Goal: Transaction & Acquisition: Purchase product/service

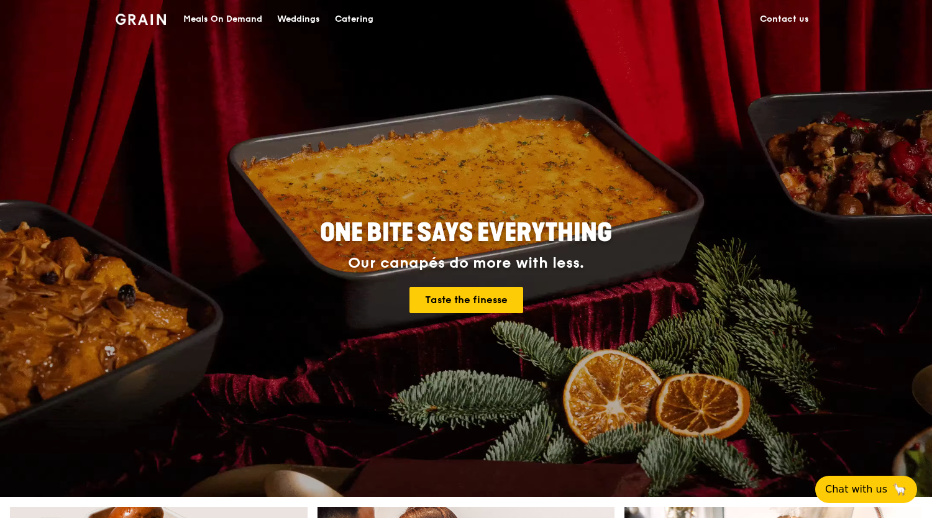
click at [351, 18] on div "Catering" at bounding box center [354, 19] width 39 height 37
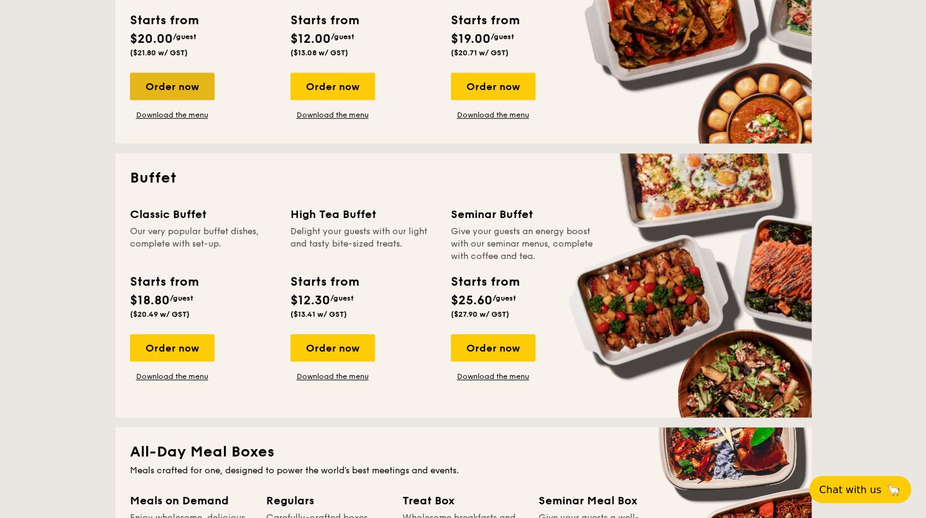
scroll to position [435, 0]
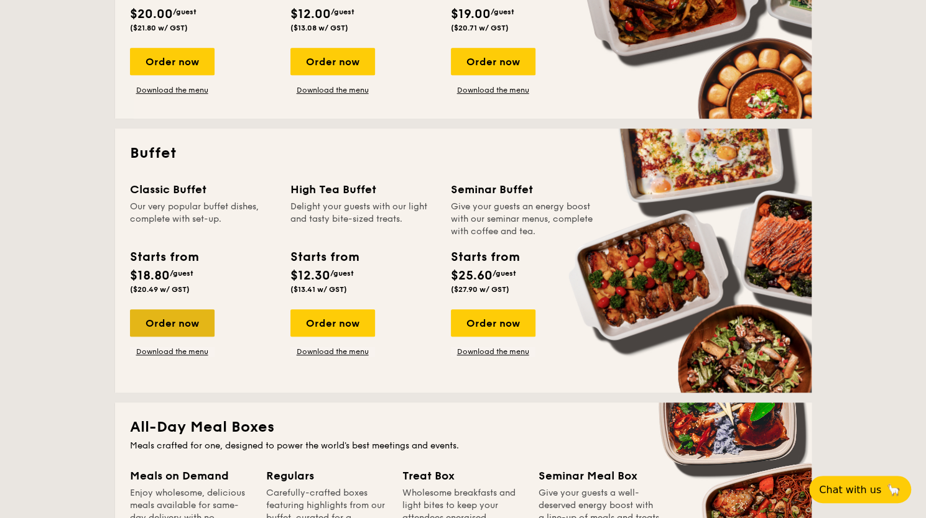
click at [156, 316] on div "Order now" at bounding box center [172, 323] width 85 height 27
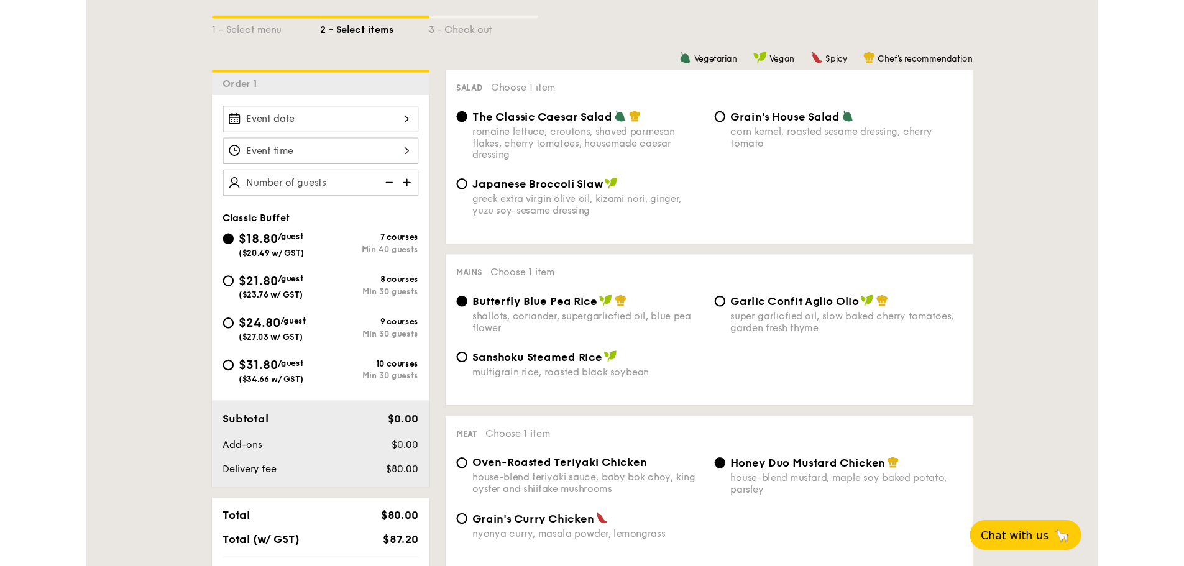
scroll to position [311, 0]
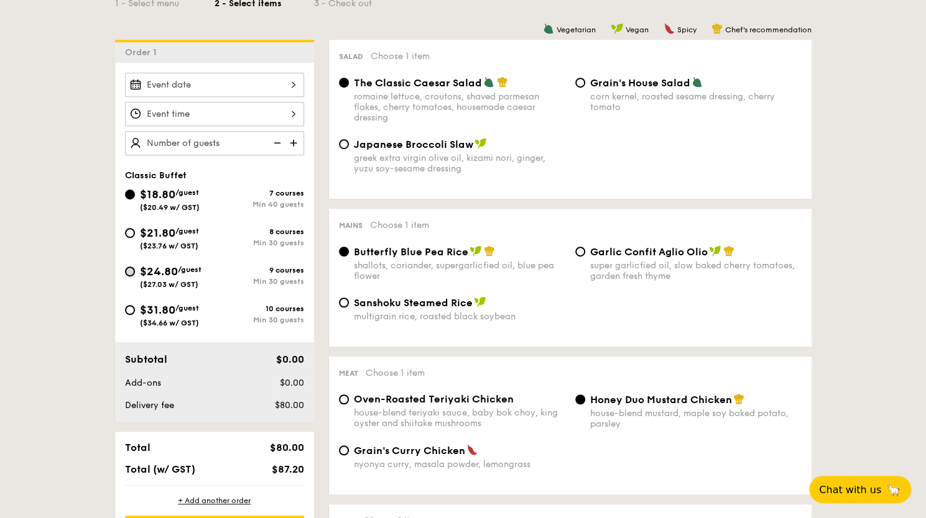
click at [132, 272] on input "$24.80 /guest ($27.03 w/ GST) 9 courses Min 30 guests" at bounding box center [130, 272] width 10 height 10
radio input "true"
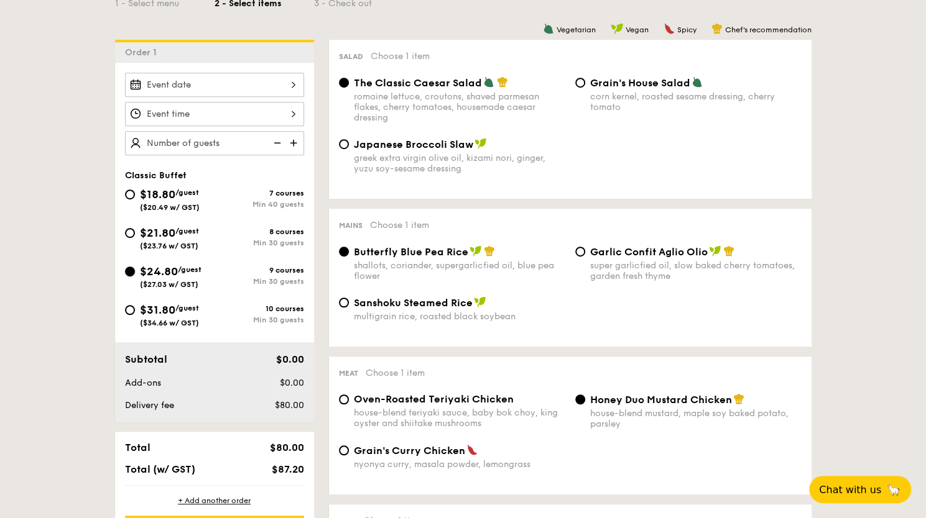
radio input "true"
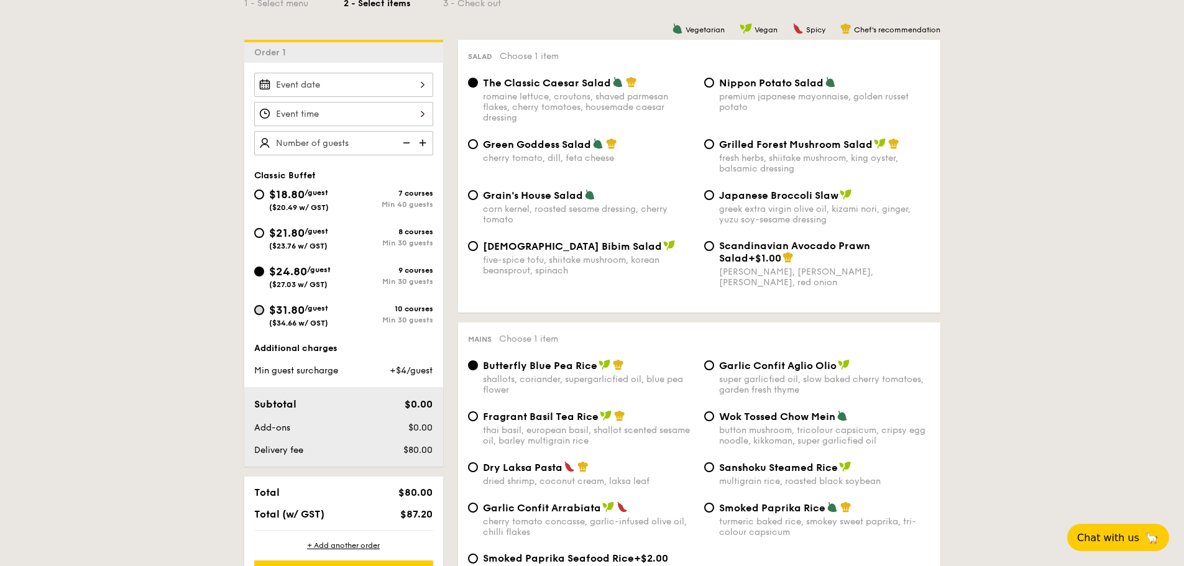
click at [260, 310] on input "$31.80 /guest ($34.66 w/ GST) 10 courses Min 30 guests" at bounding box center [259, 310] width 10 height 10
radio input "true"
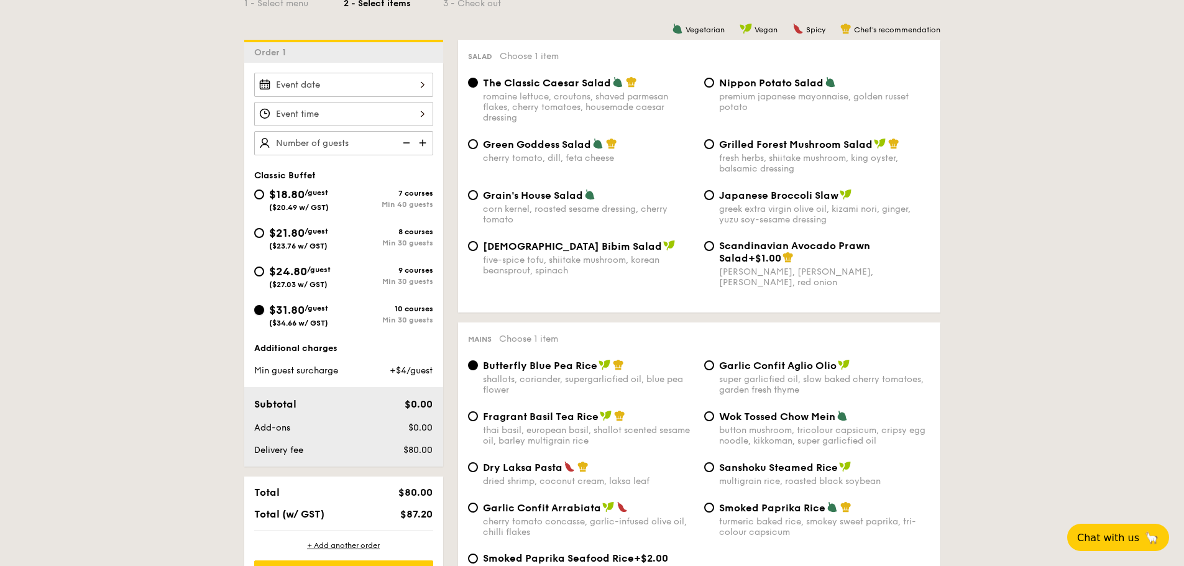
radio input "true"
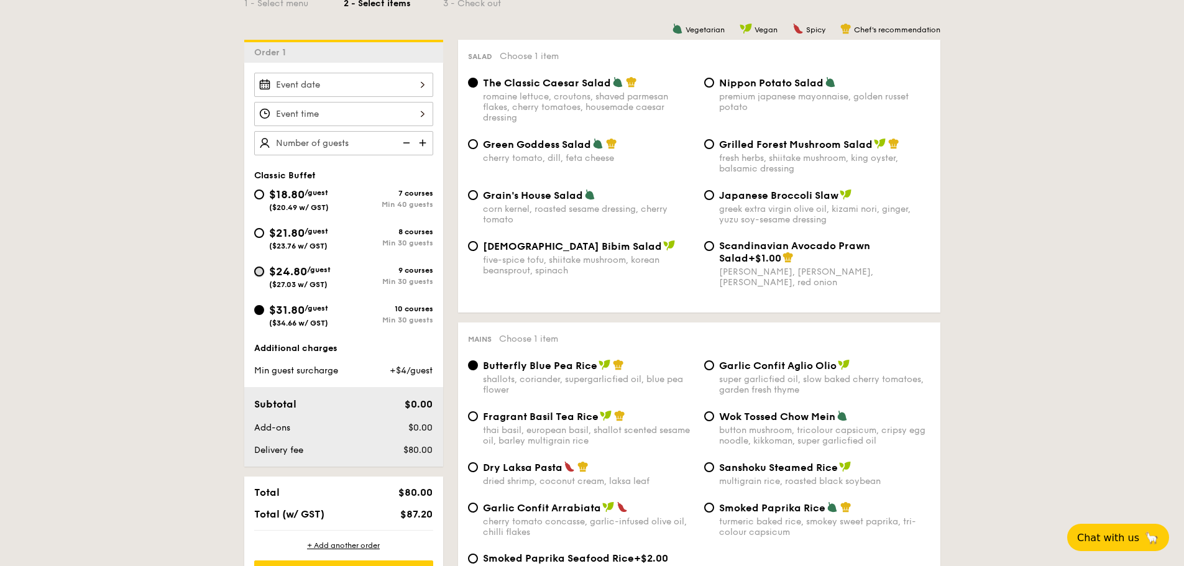
click at [261, 274] on input "$24.80 /guest ($27.03 w/ GST) 9 courses Min 30 guests" at bounding box center [259, 272] width 10 height 10
radio input "true"
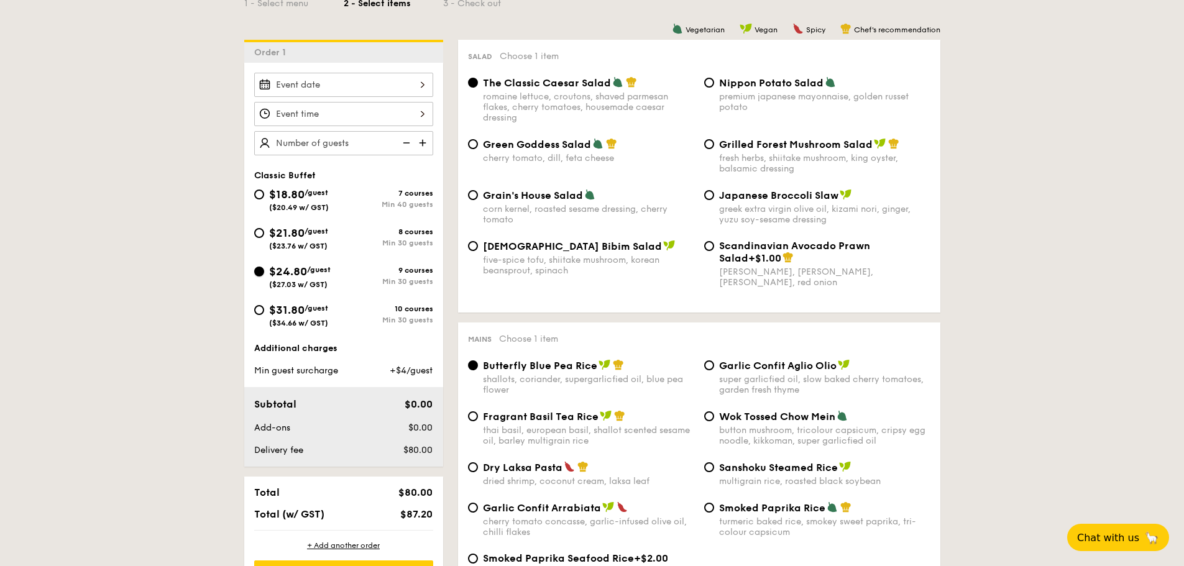
radio input "true"
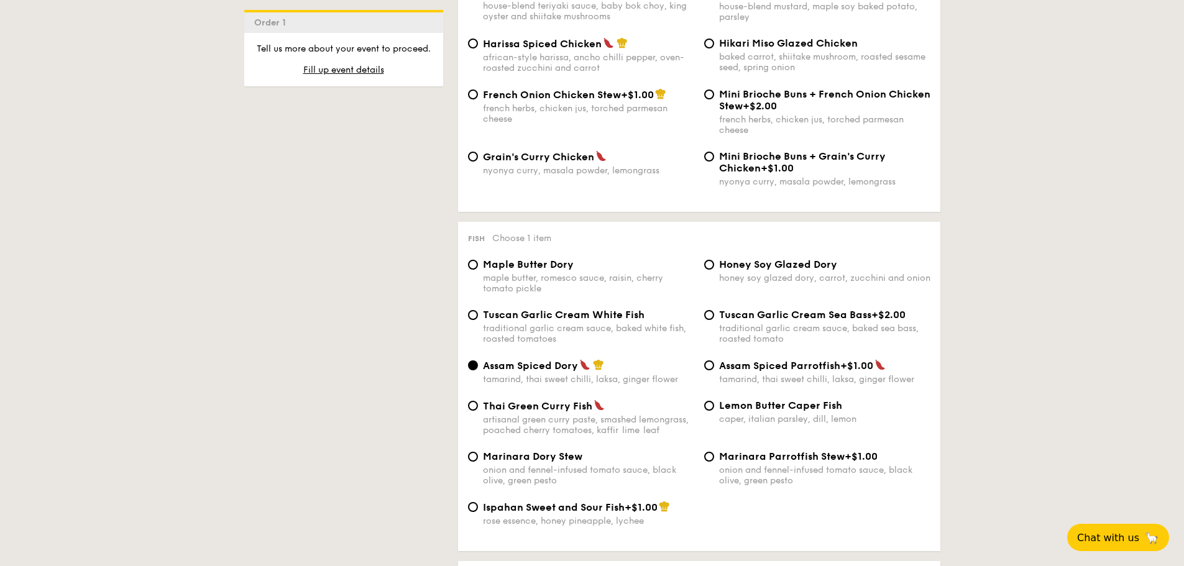
scroll to position [1057, 0]
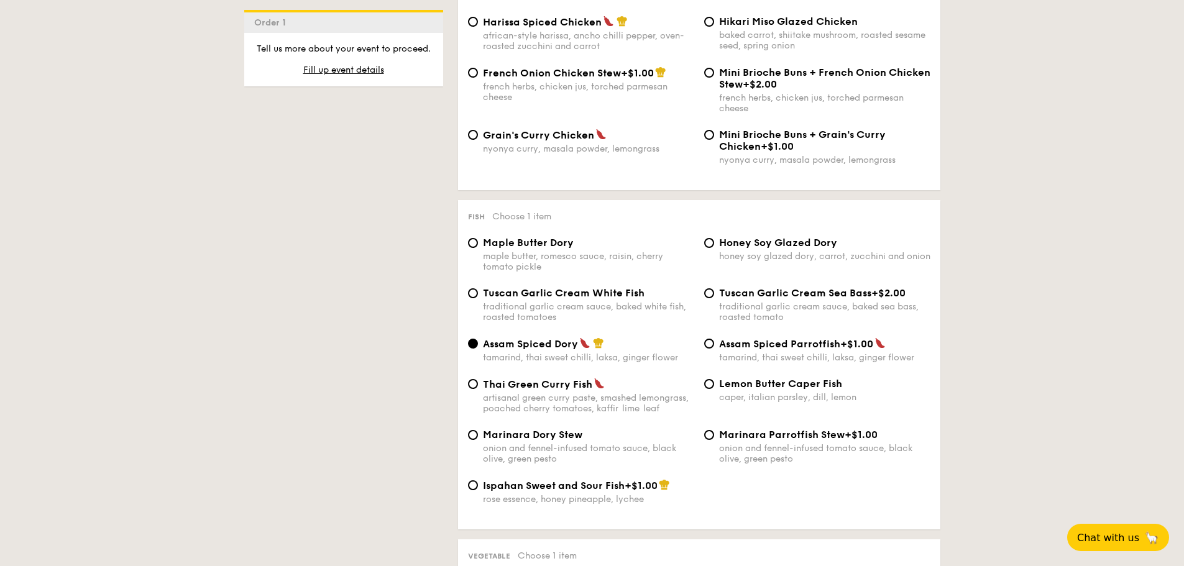
click at [514, 486] on span "Ispahan Sweet and Sour Fish" at bounding box center [554, 486] width 142 height 12
click at [478, 486] on input "Ispahan Sweet and Sour Fish +$1.00 rose essence, honey pineapple, lychee" at bounding box center [473, 485] width 10 height 10
radio input "true"
click at [563, 481] on span "Ispahan Sweet and Sour Fish" at bounding box center [554, 486] width 142 height 12
click at [478, 481] on input "Ispahan Sweet and Sour Fish +$1.00 rose essence, honey pineapple, lychee" at bounding box center [473, 485] width 10 height 10
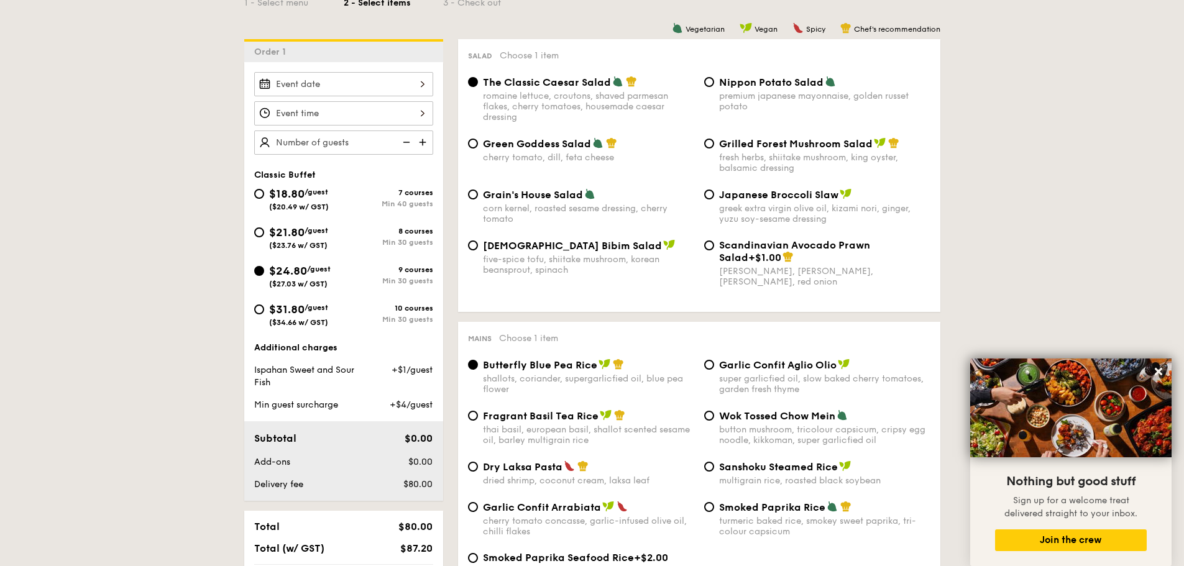
scroll to position [311, 0]
click at [804, 395] on div "Butterfly Blue Pea Rice shallots, coriander, supergarlicfied oil, blue pea flow…" at bounding box center [699, 384] width 472 height 51
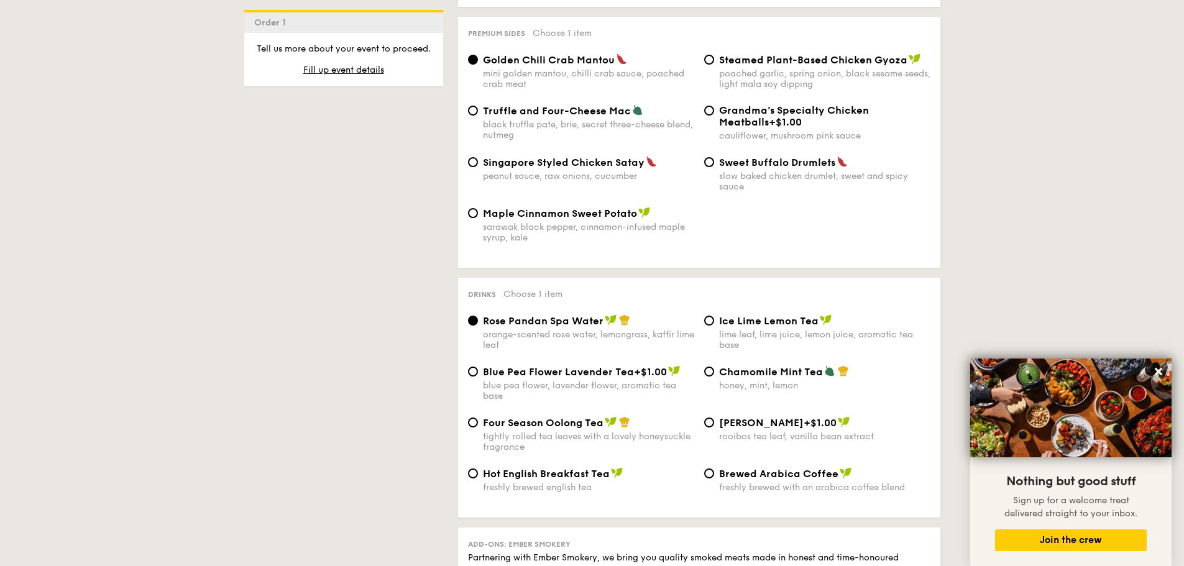
scroll to position [2424, 0]
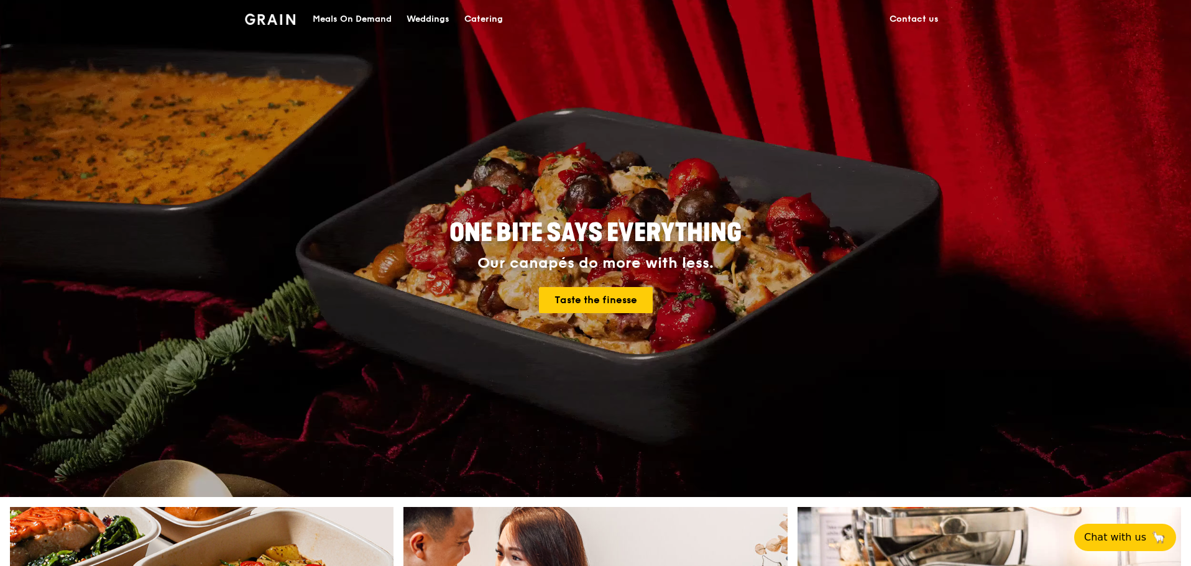
click at [481, 18] on div "Catering" at bounding box center [483, 19] width 39 height 37
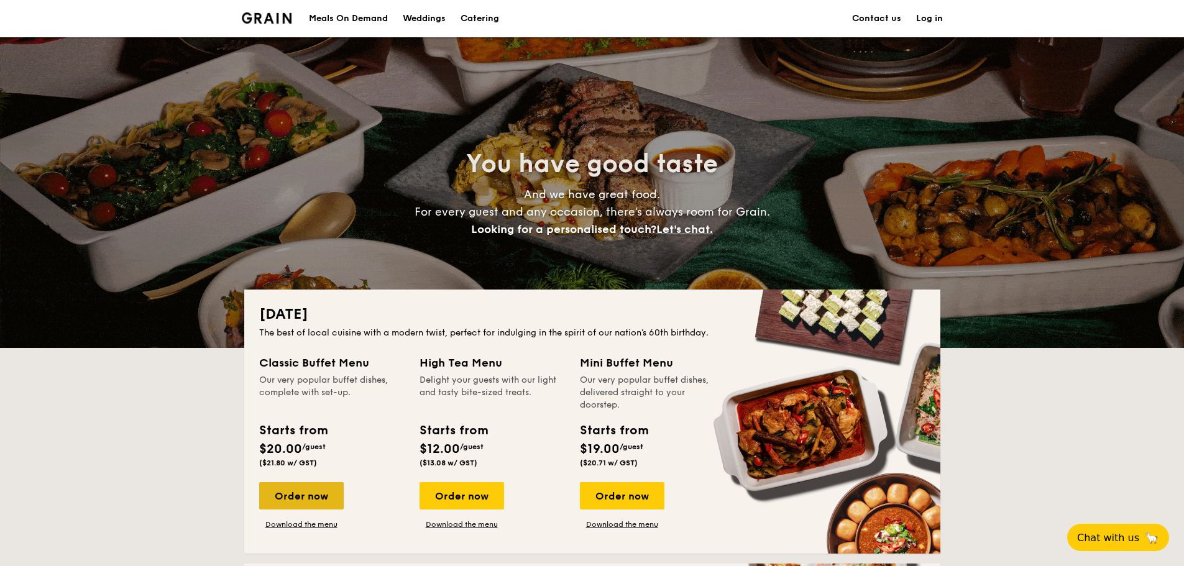
click at [297, 500] on div "Order now" at bounding box center [301, 495] width 85 height 27
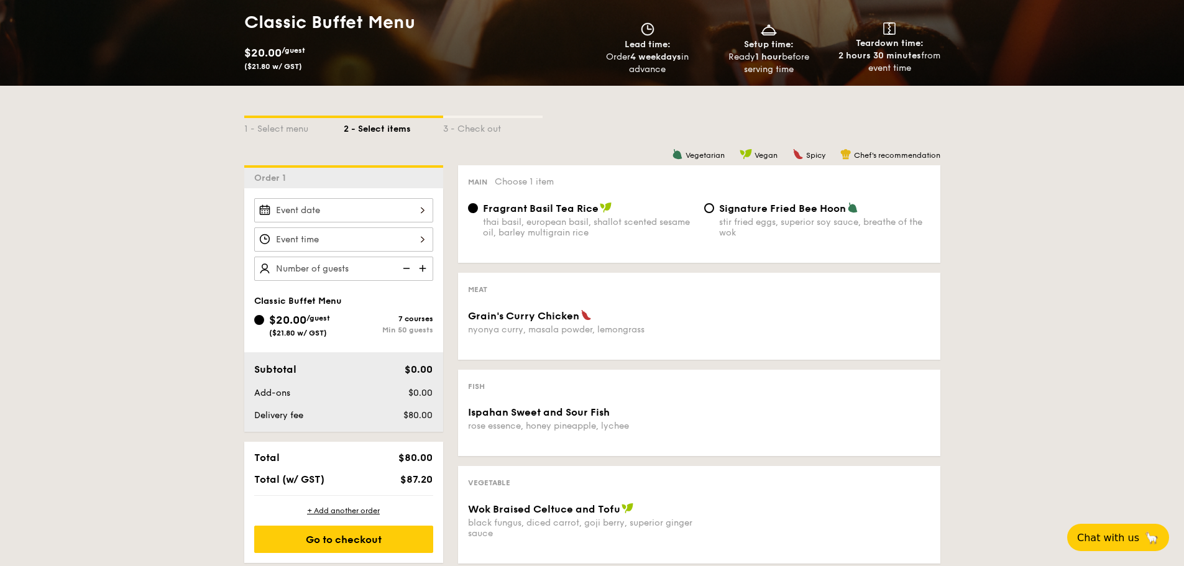
scroll to position [186, 0]
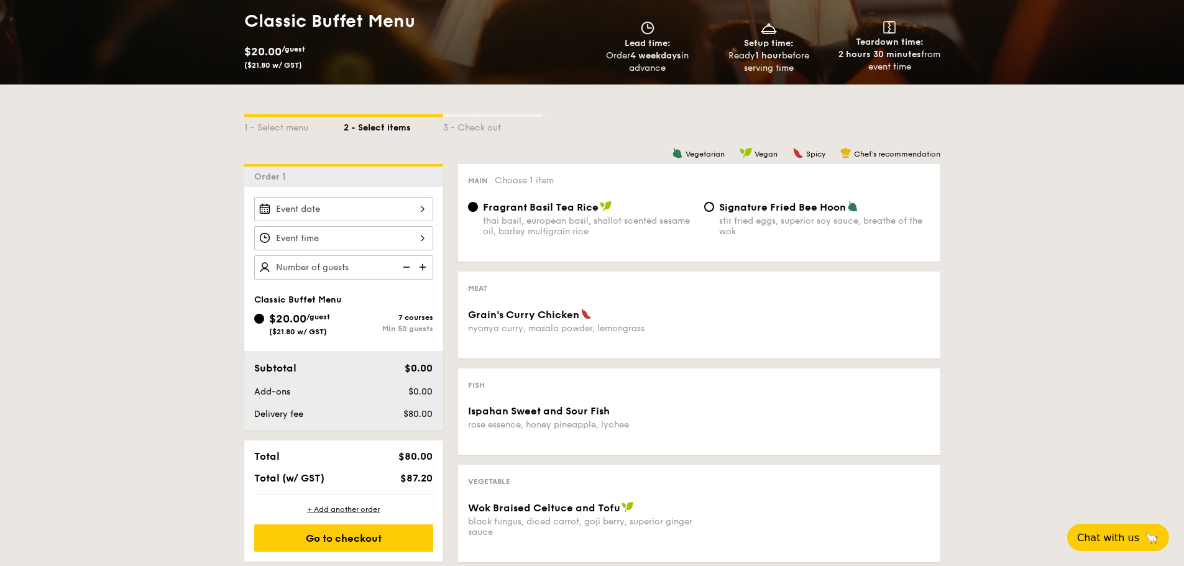
click at [312, 319] on span "/guest" at bounding box center [318, 317] width 24 height 9
click at [264, 319] on input "$20.00 /guest ($21.80 w/ GST) 7 courses Min 50 guests" at bounding box center [259, 319] width 10 height 10
click at [413, 318] on div "7 courses" at bounding box center [389, 317] width 90 height 9
click at [264, 318] on input "$20.00 /guest ($21.80 w/ GST) 7 courses Min 50 guests" at bounding box center [259, 319] width 10 height 10
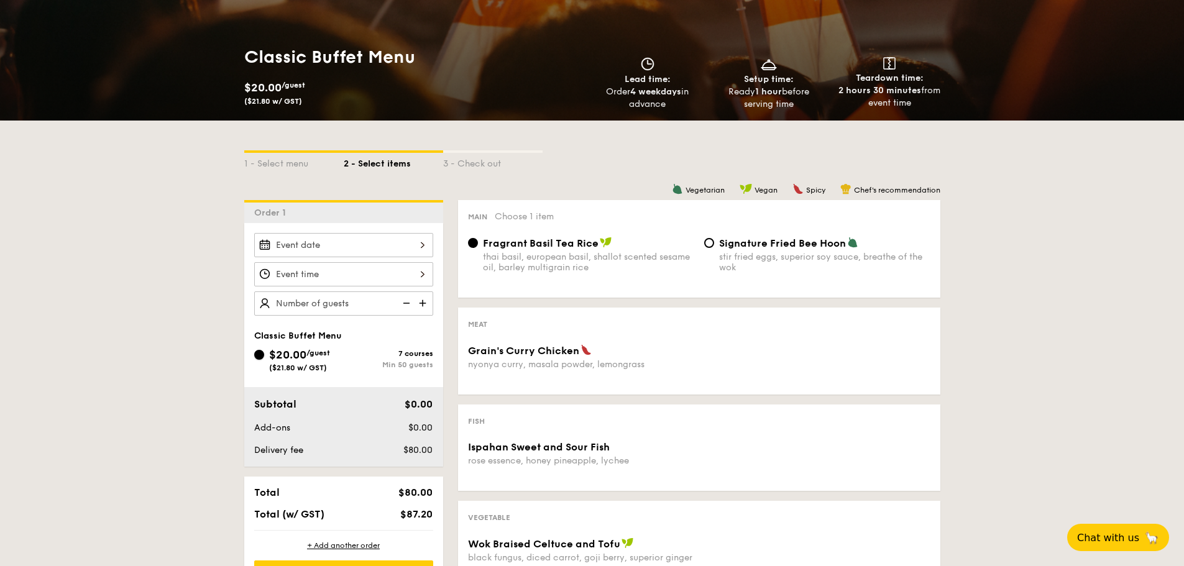
scroll to position [0, 0]
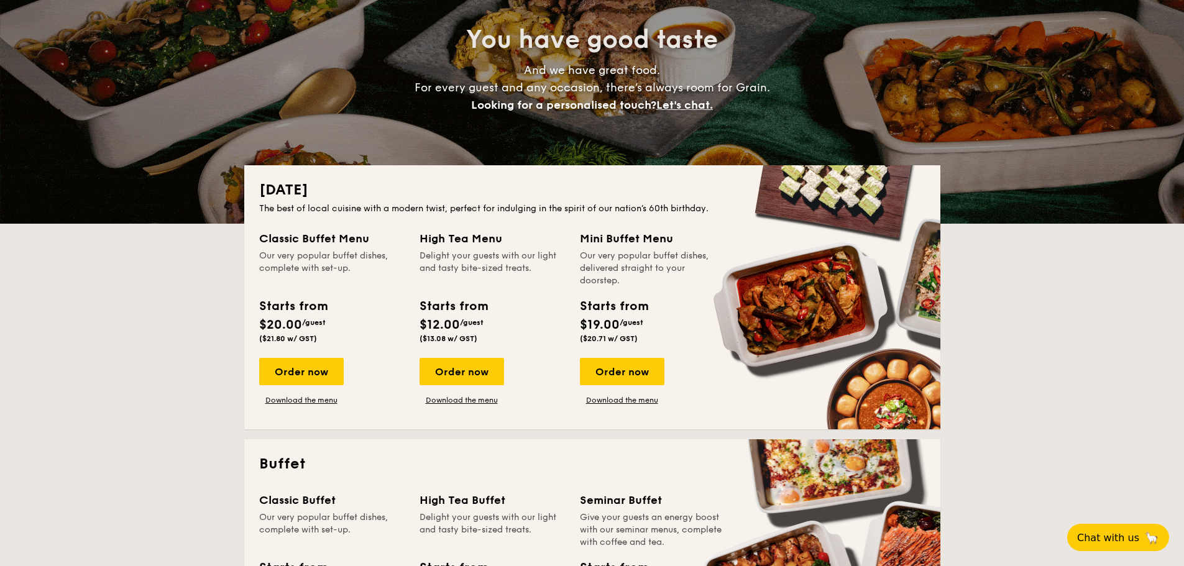
scroll to position [186, 0]
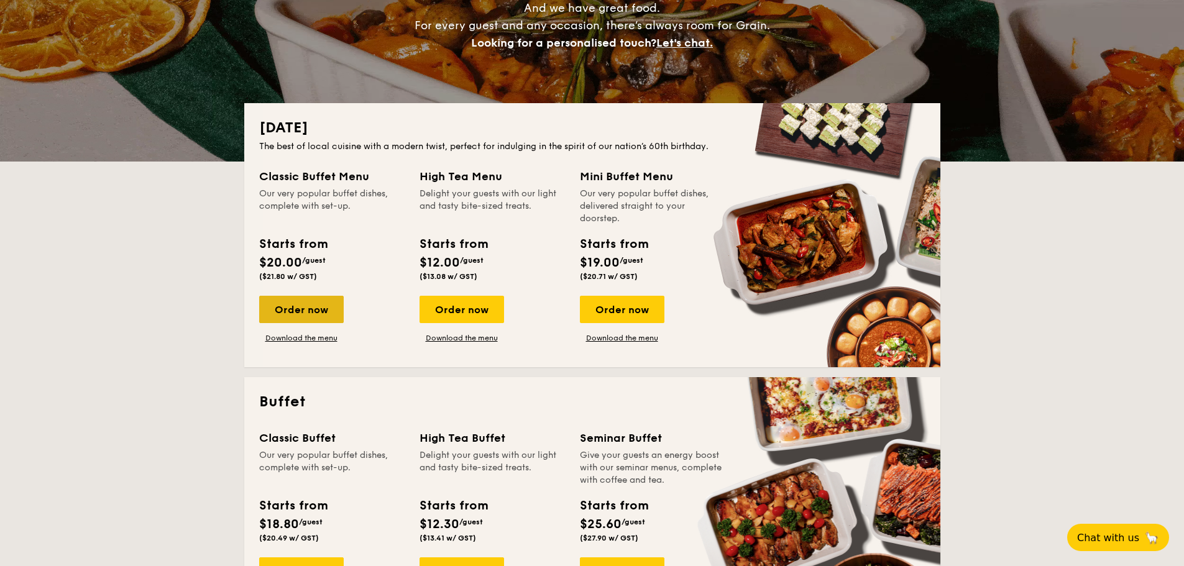
click at [298, 315] on div "Order now" at bounding box center [301, 309] width 85 height 27
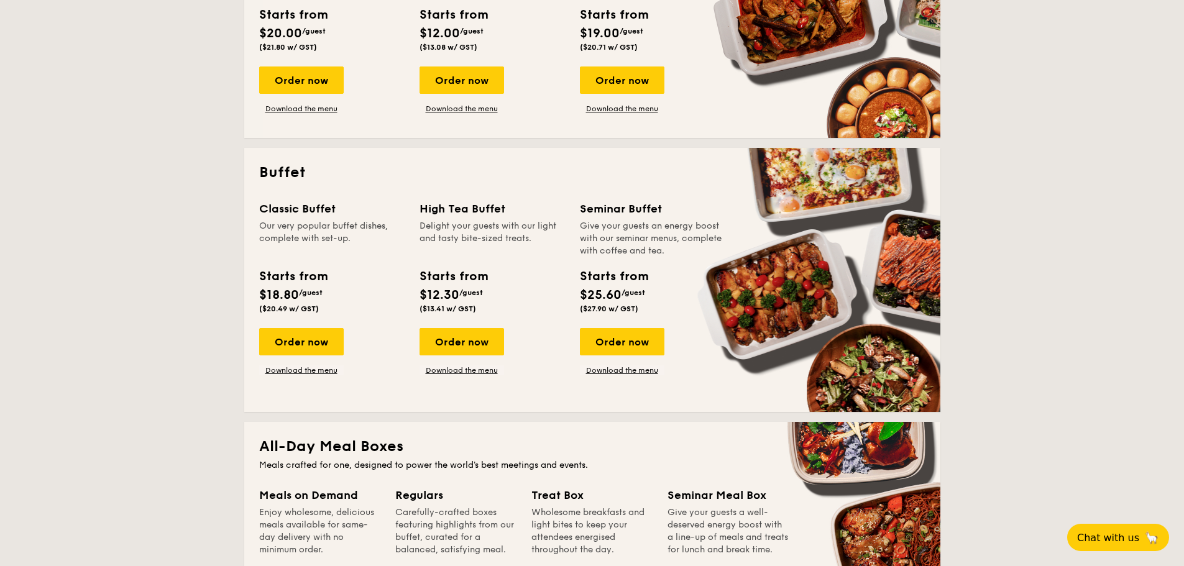
scroll to position [435, 0]
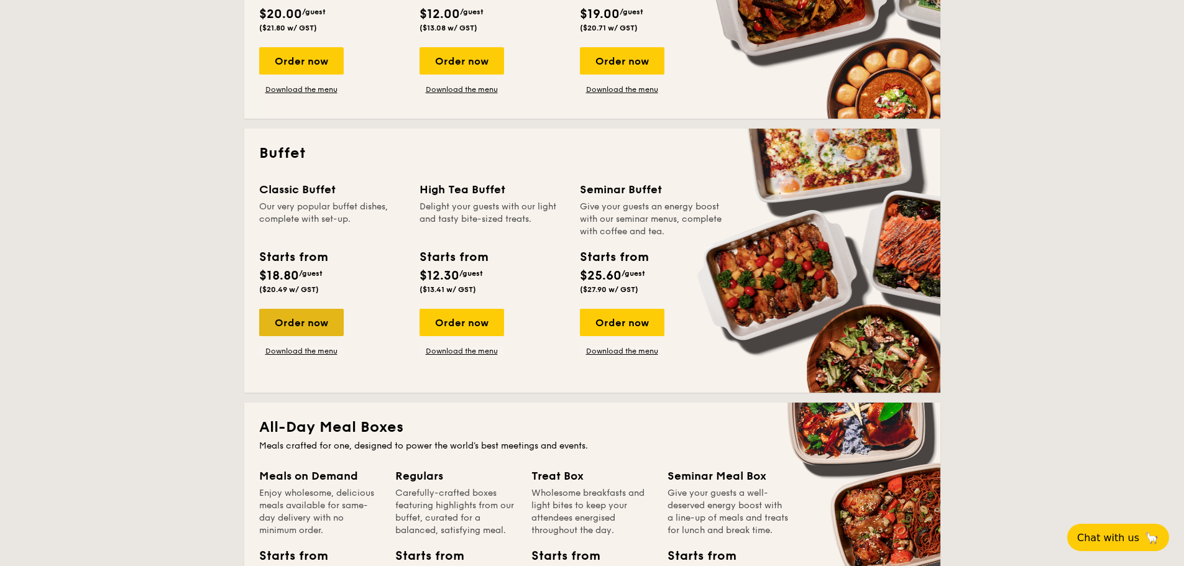
click at [293, 325] on div "Order now" at bounding box center [301, 322] width 85 height 27
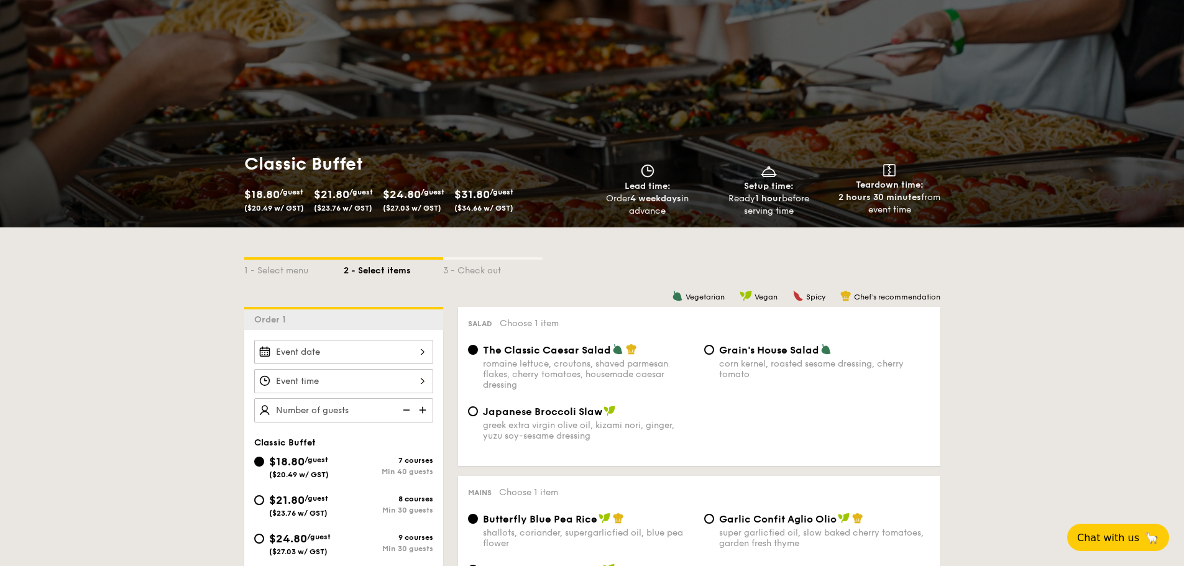
scroll to position [249, 0]
